Goal: Transaction & Acquisition: Purchase product/service

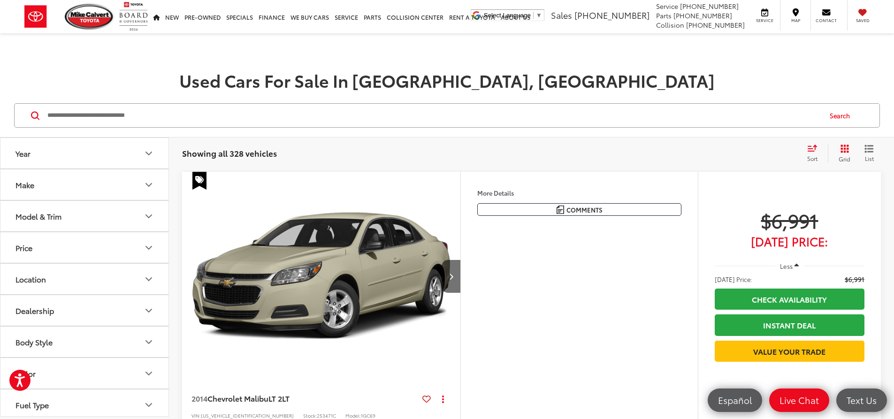
click at [197, 117] on input "Search by Make, Model, or Keyword" at bounding box center [433, 115] width 774 height 23
click at [80, 186] on button "Make" at bounding box center [84, 184] width 169 height 30
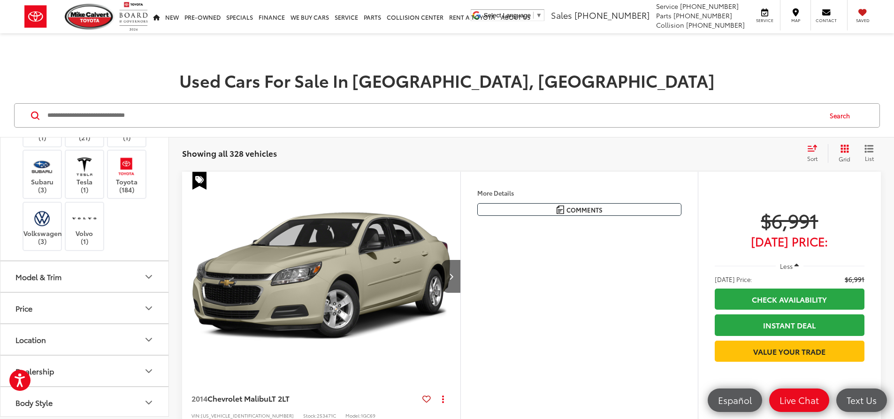
scroll to position [375, 0]
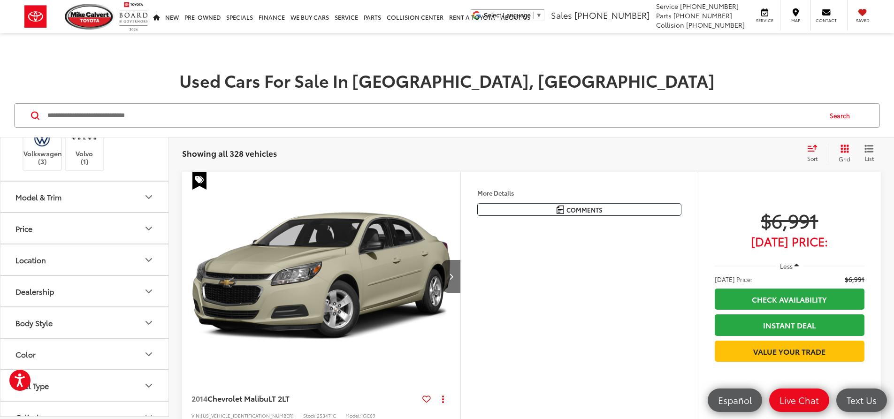
click at [127, 114] on label "Toyota (184)" at bounding box center [127, 95] width 38 height 38
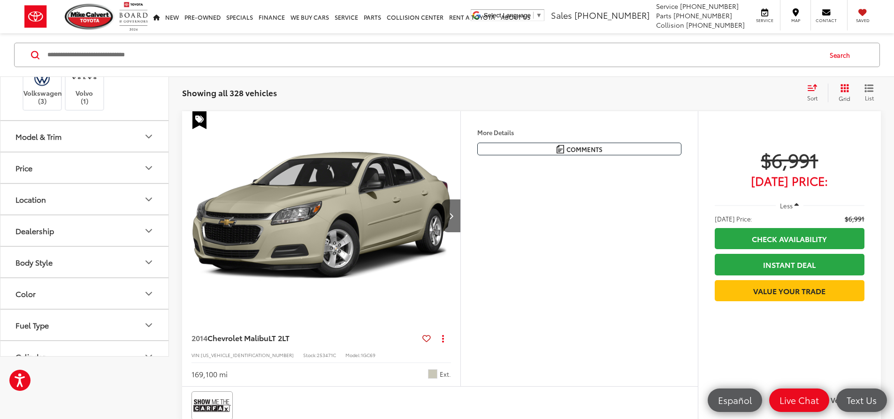
scroll to position [141, 0]
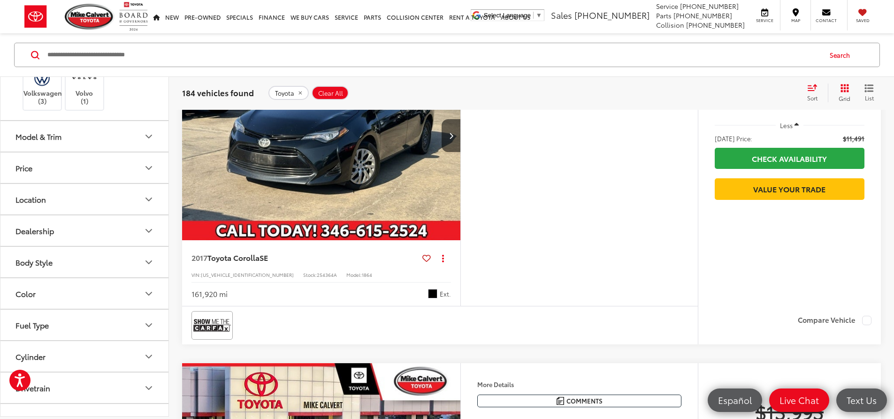
click at [145, 152] on button "Model & Trim" at bounding box center [84, 136] width 169 height 30
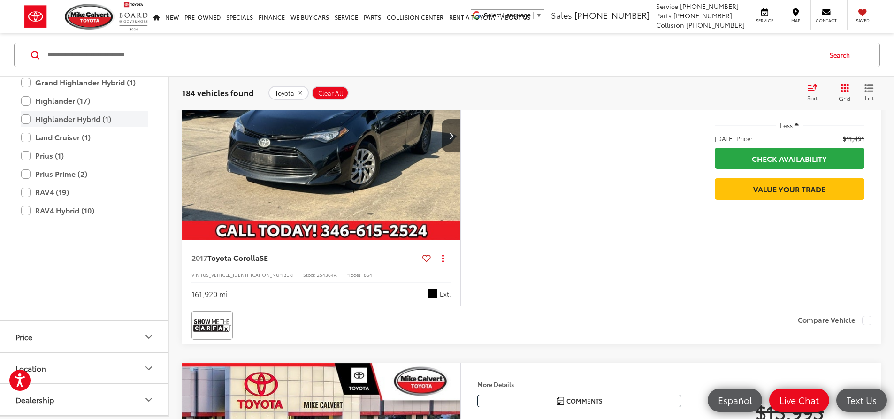
scroll to position [610, 0]
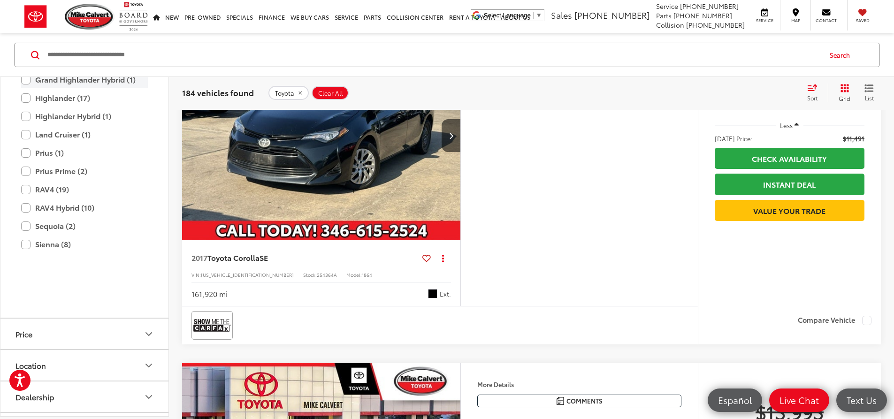
click at [88, 88] on label "Grand Highlander Hybrid (1)" at bounding box center [84, 79] width 127 height 16
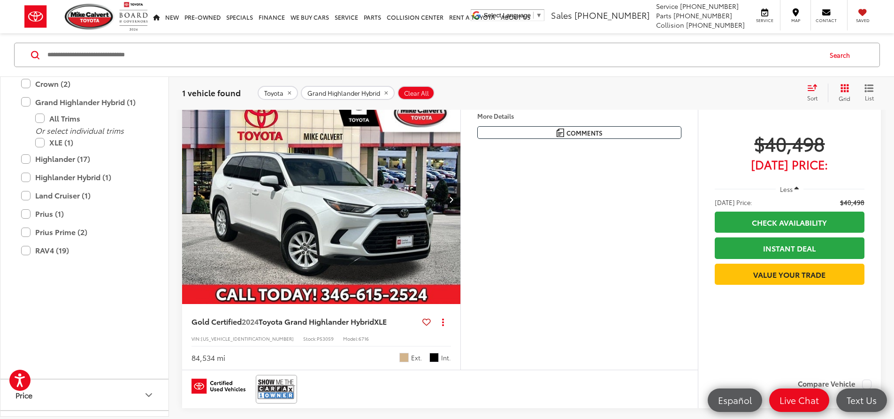
scroll to position [61, 0]
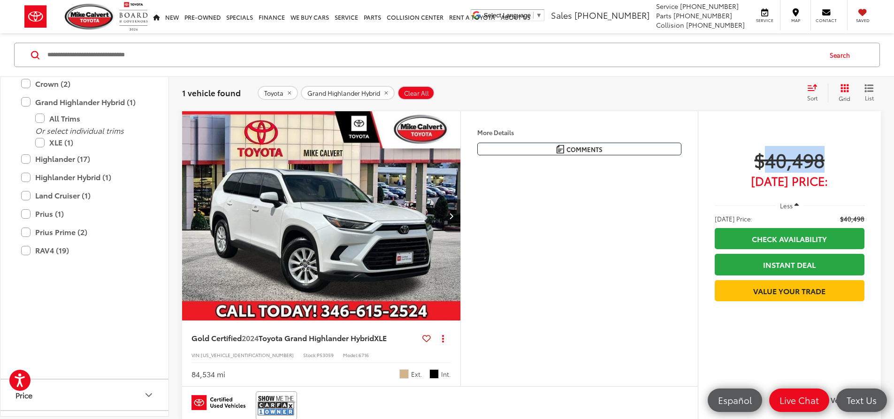
drag, startPoint x: 765, startPoint y: 159, endPoint x: 819, endPoint y: 156, distance: 54.0
click at [819, 156] on span "$40,498" at bounding box center [789, 159] width 150 height 23
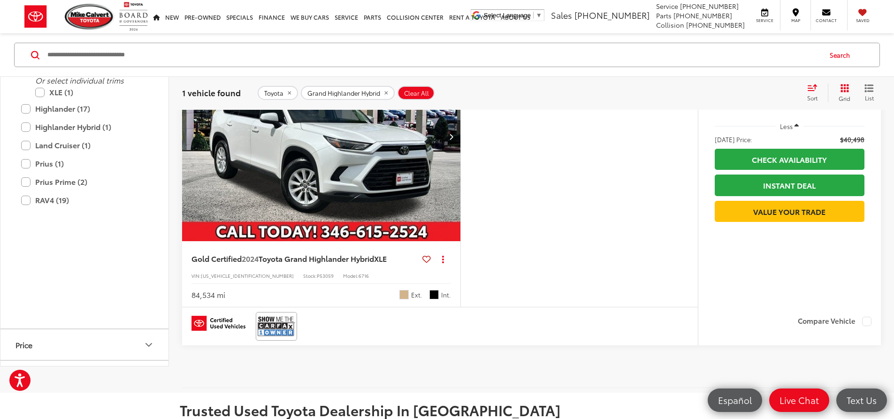
scroll to position [201, 0]
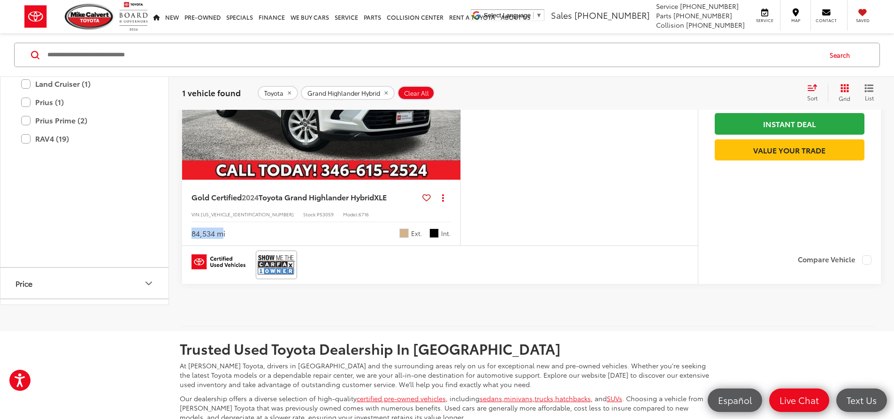
drag, startPoint x: 190, startPoint y: 289, endPoint x: 224, endPoint y: 291, distance: 34.4
click at [224, 245] on div "Gold Certified 2024 Toyota Grand Highlander Hybrid XLE Copy Link Share Print Vi…" at bounding box center [321, 213] width 278 height 66
